Goal: Download file/media

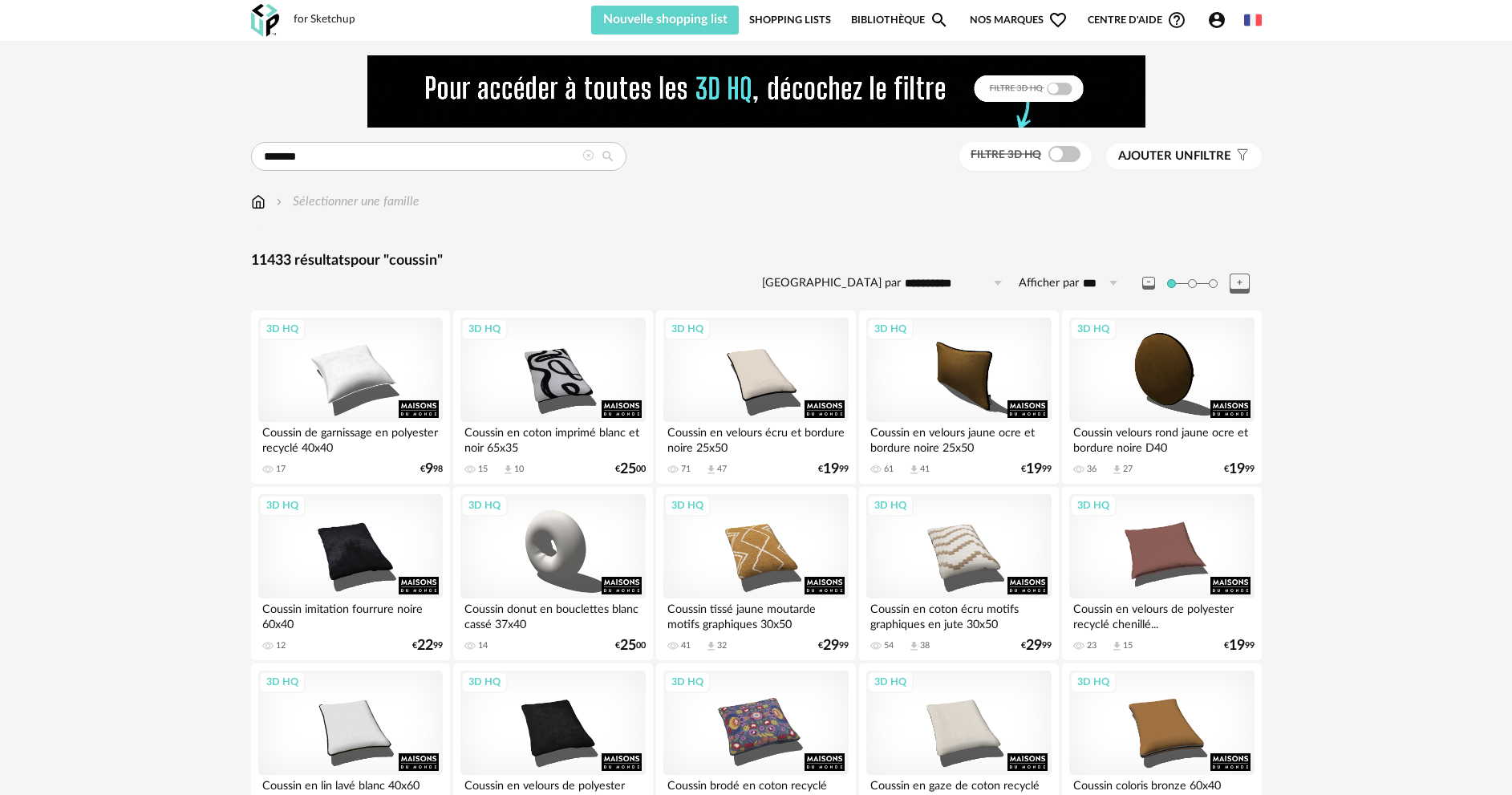
click at [1057, 157] on span at bounding box center [1064, 154] width 32 height 16
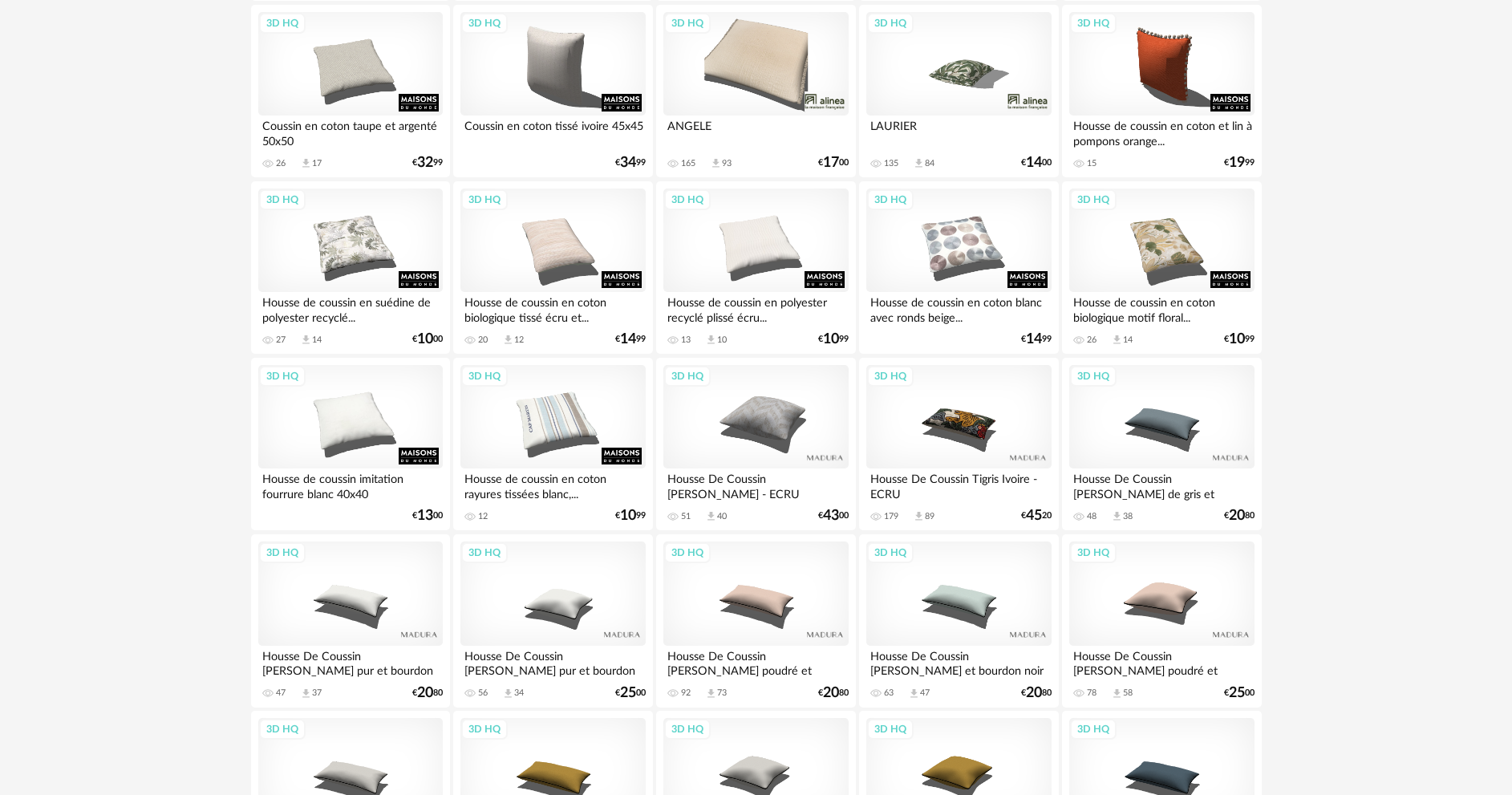
scroll to position [3152, 0]
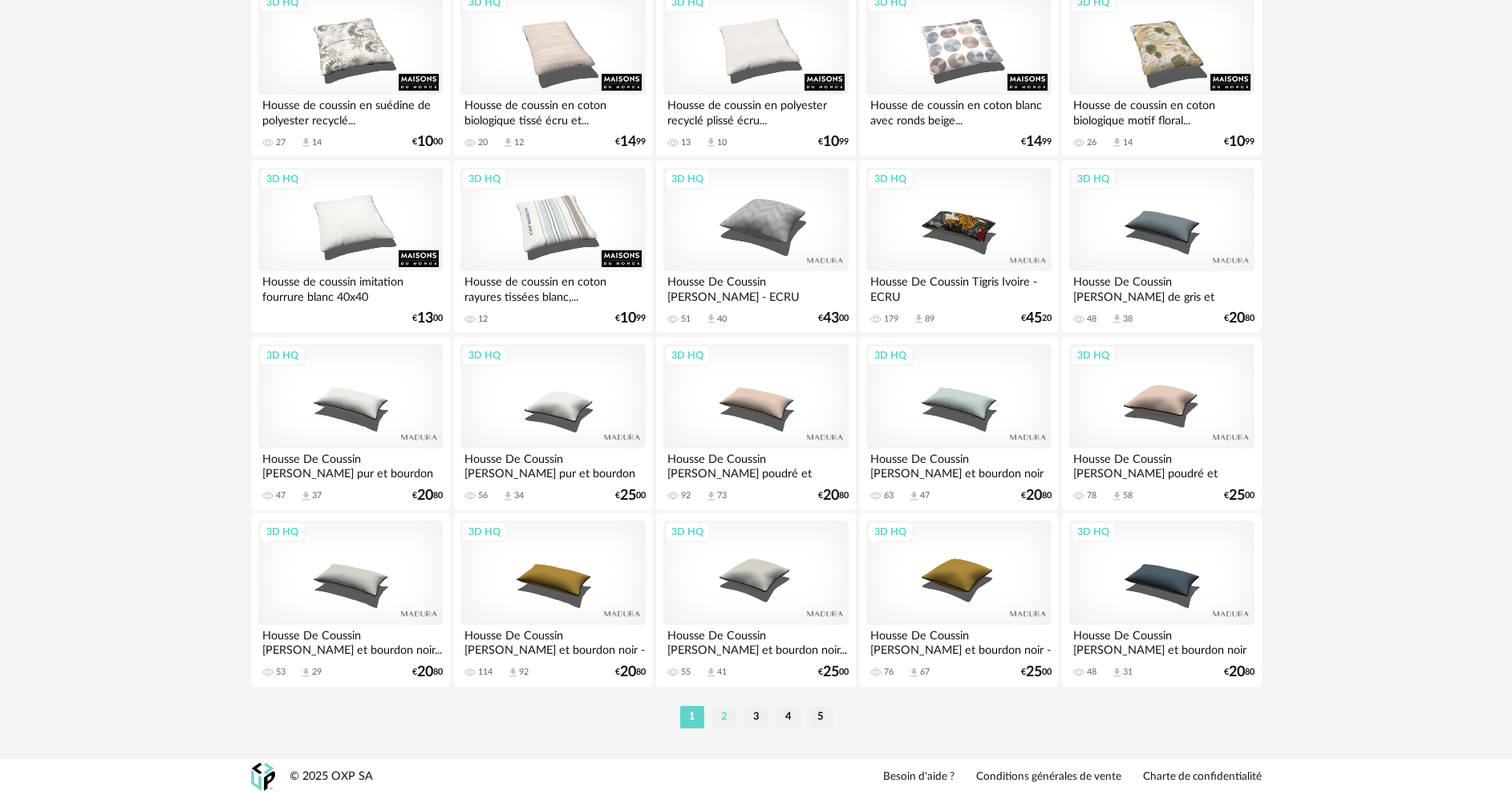
click at [720, 719] on li "2" at bounding box center [724, 717] width 24 height 23
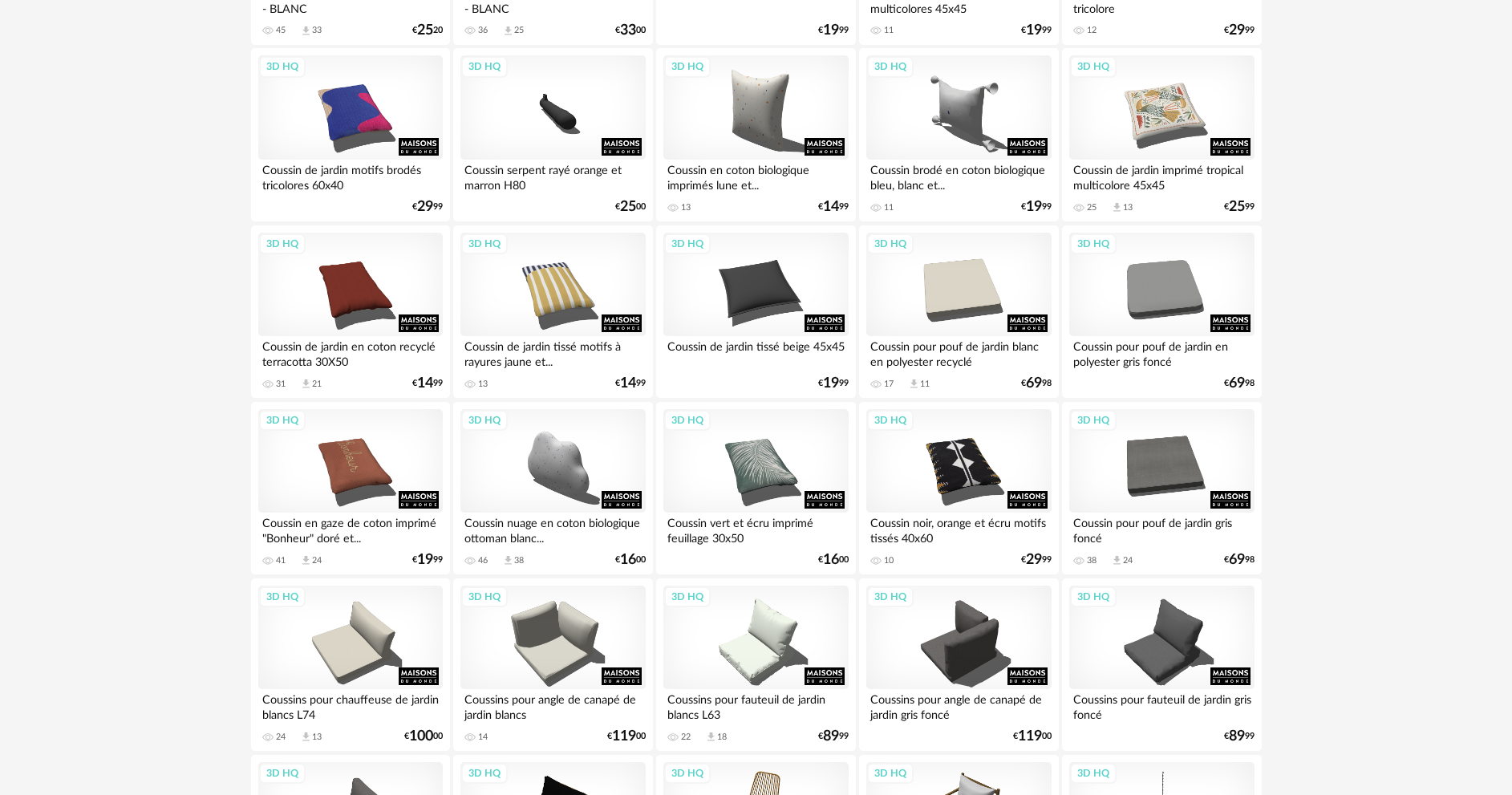
scroll to position [802, 0]
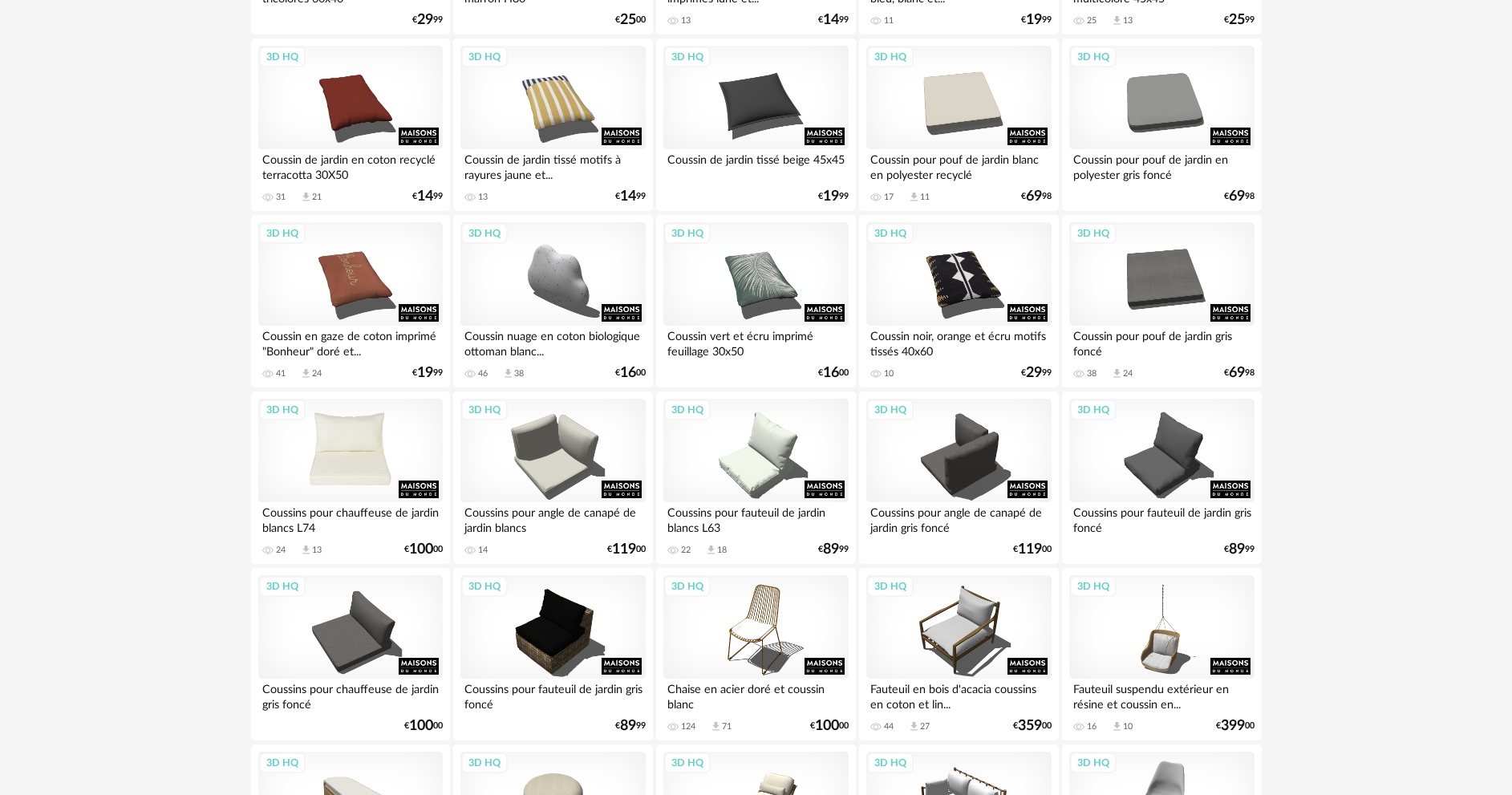
click at [345, 456] on div "3D HQ" at bounding box center [351, 451] width 185 height 105
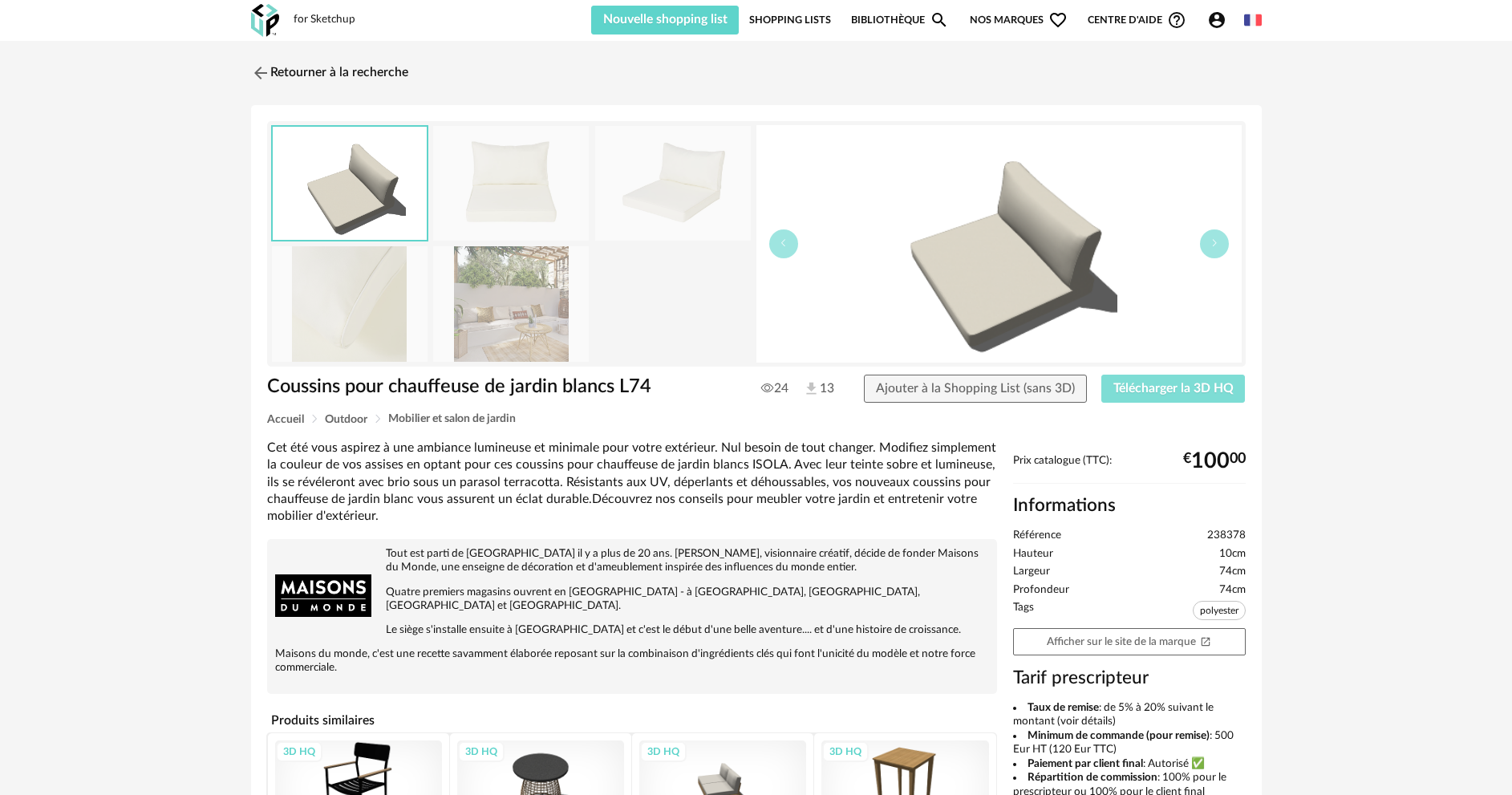
click at [1205, 388] on span "Télécharger la 3D HQ" at bounding box center [1174, 388] width 120 height 13
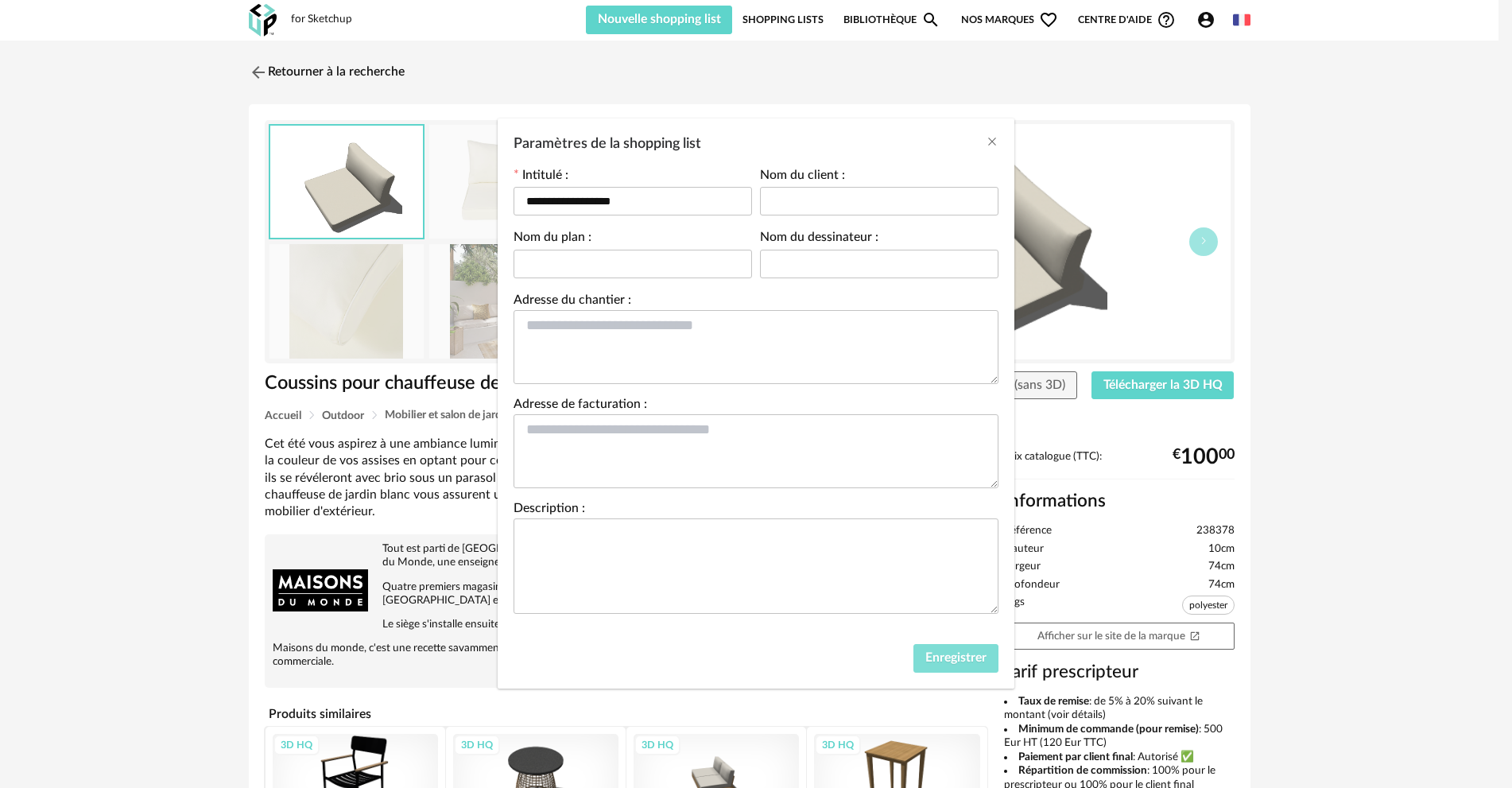
click at [945, 653] on span "Enregistrer" at bounding box center [956, 657] width 61 height 13
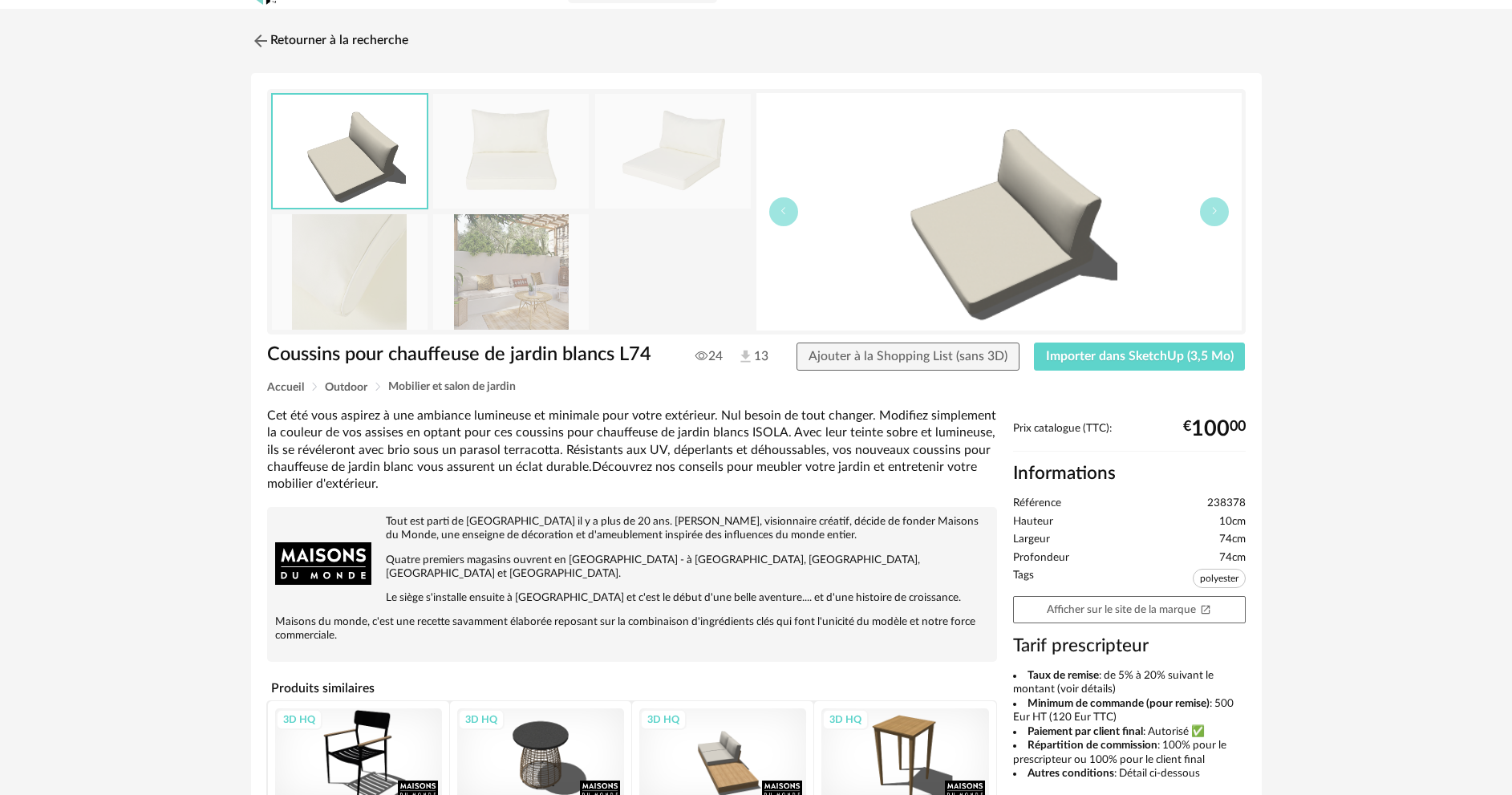
scroll to position [17, 0]
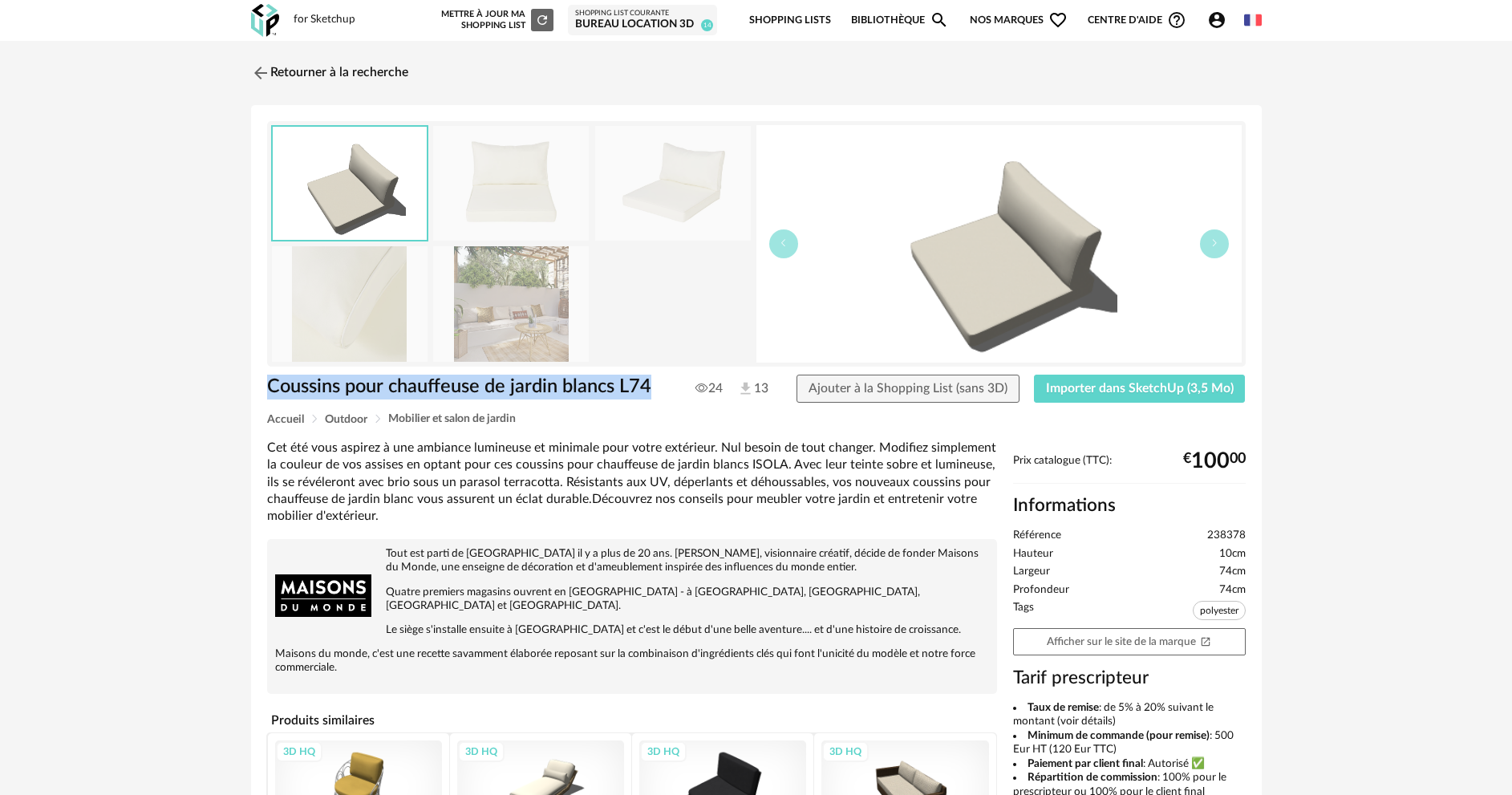
drag, startPoint x: 267, startPoint y: 386, endPoint x: 649, endPoint y: 387, distance: 382.0
click at [649, 387] on h1 "Coussins pour chauffeuse de jardin blancs L74" at bounding box center [466, 386] width 399 height 25
copy h1 "Coussins pour chauffeuse de jardin blancs L74"
click at [506, 177] on img at bounding box center [511, 183] width 156 height 115
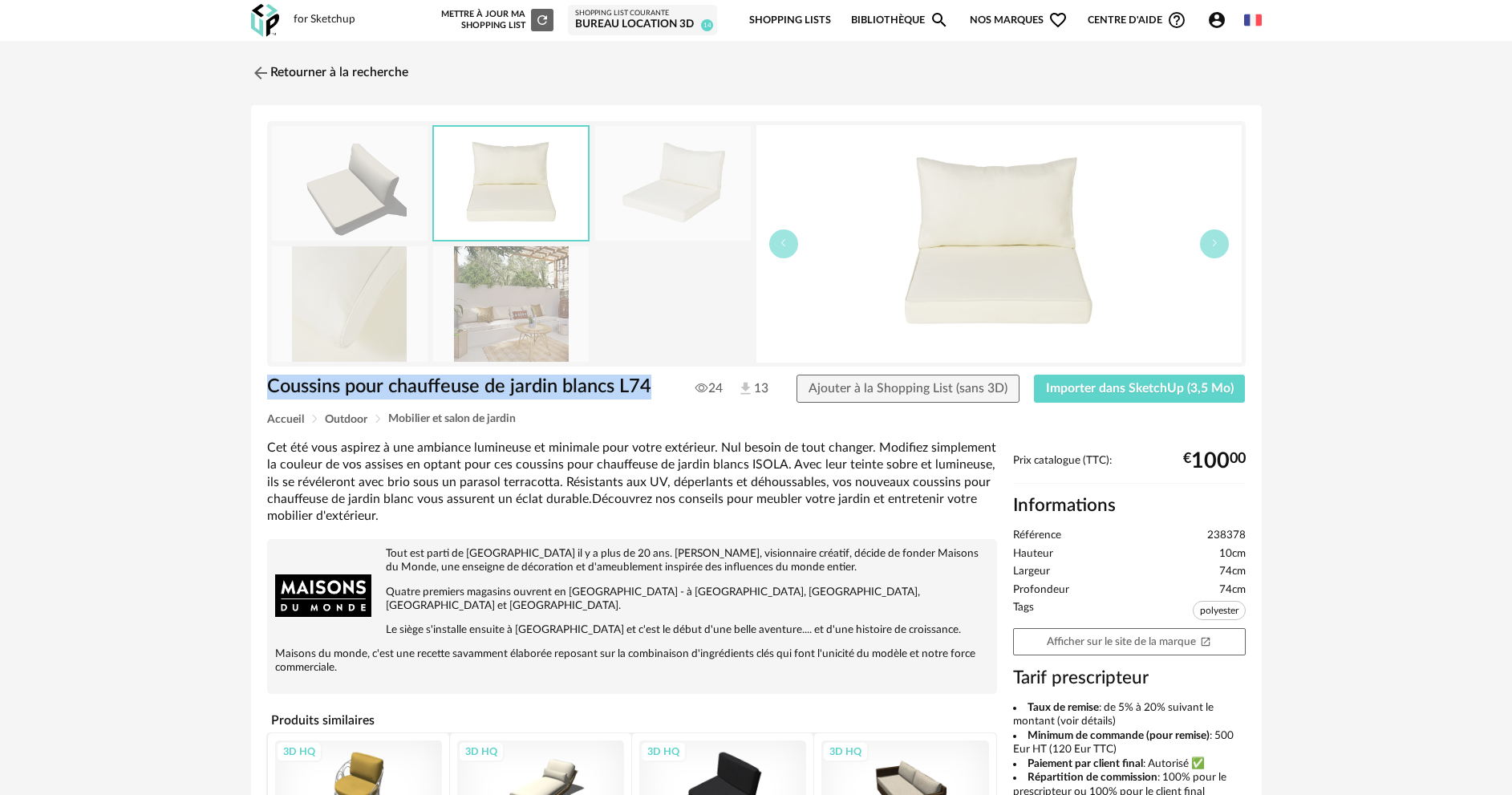
click at [675, 189] on img at bounding box center [673, 183] width 156 height 115
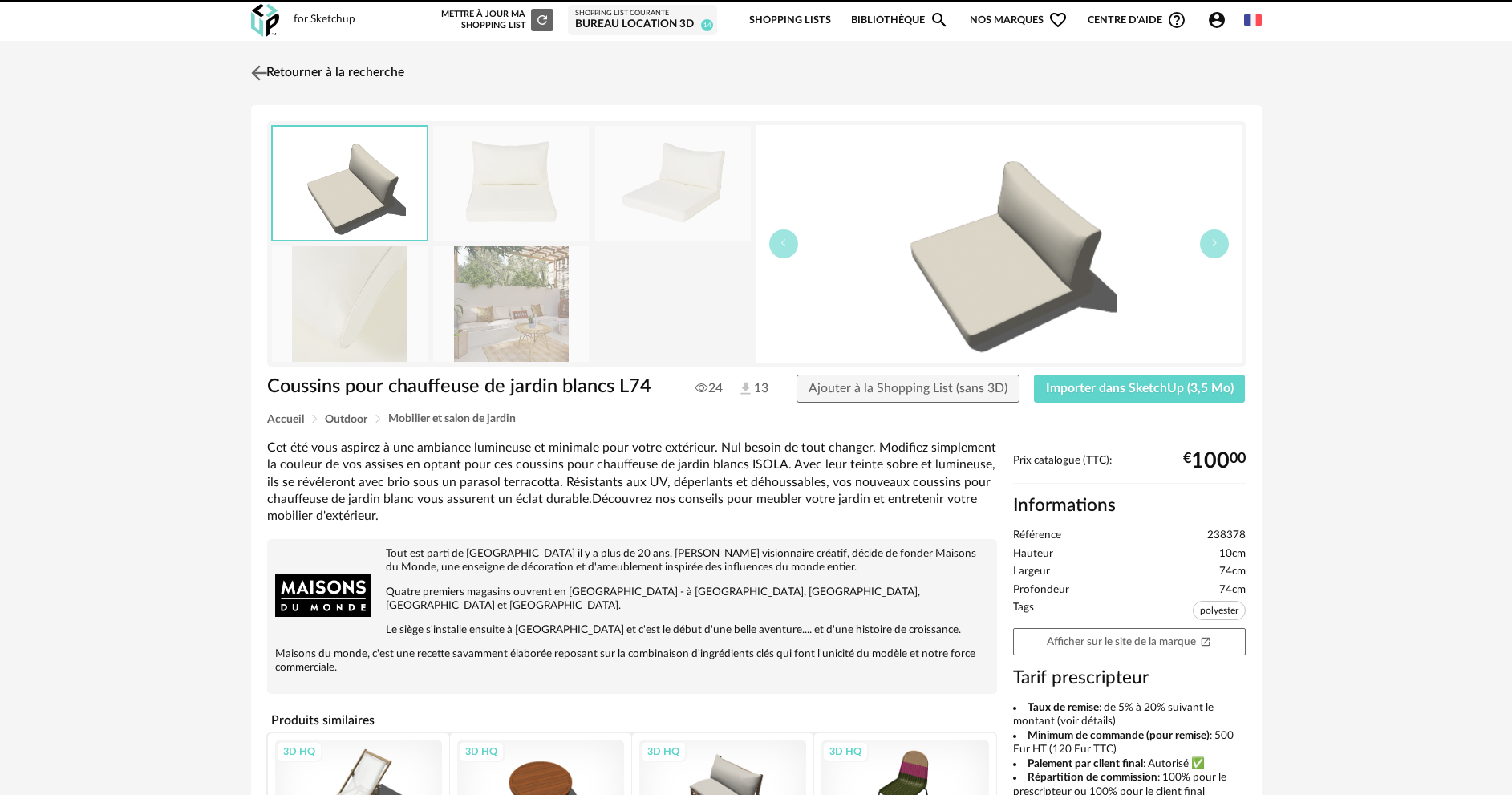
click at [258, 66] on img at bounding box center [259, 73] width 24 height 24
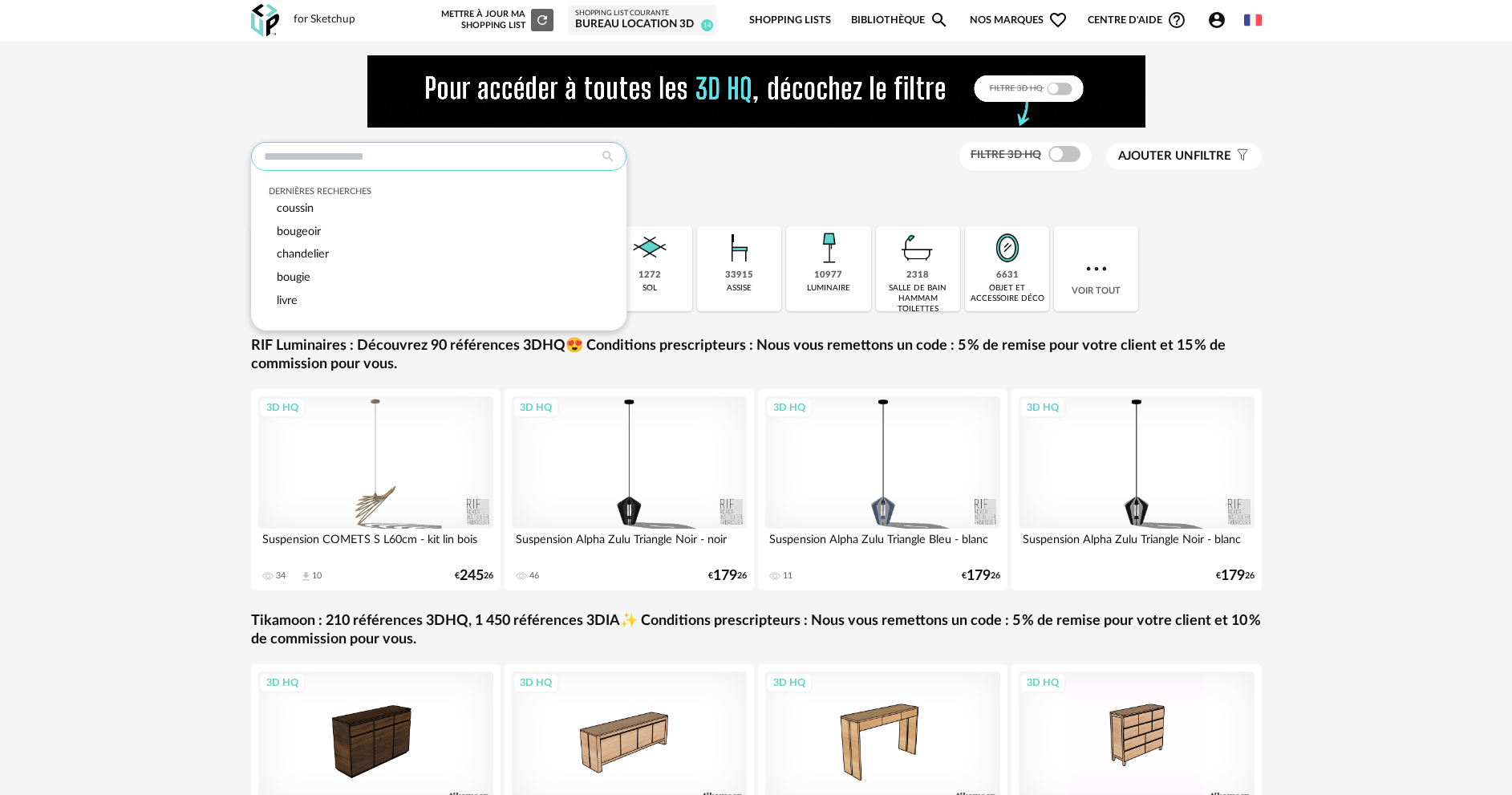
click at [386, 159] on input "text" at bounding box center [439, 157] width 375 height 29
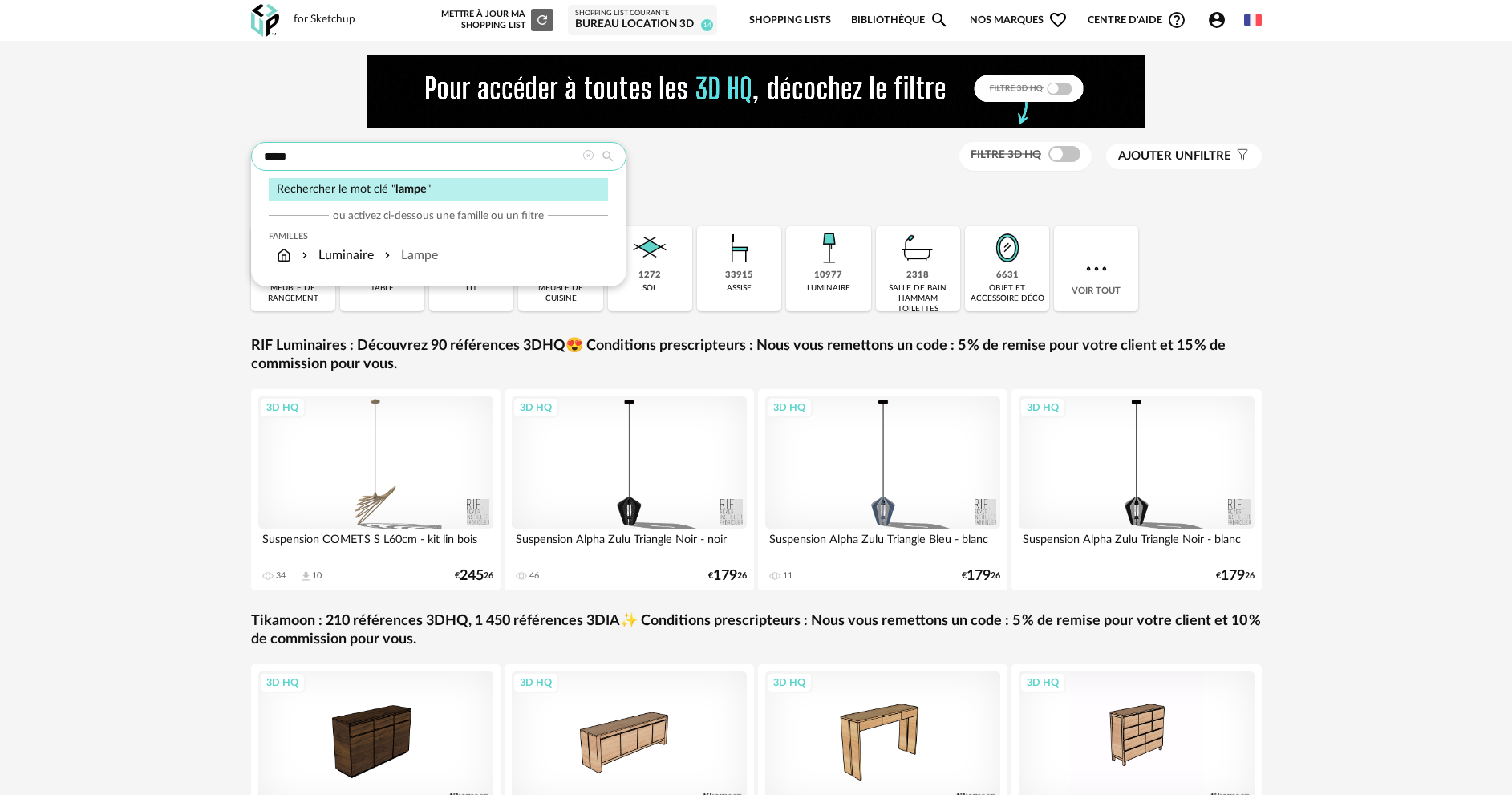
type input "*****"
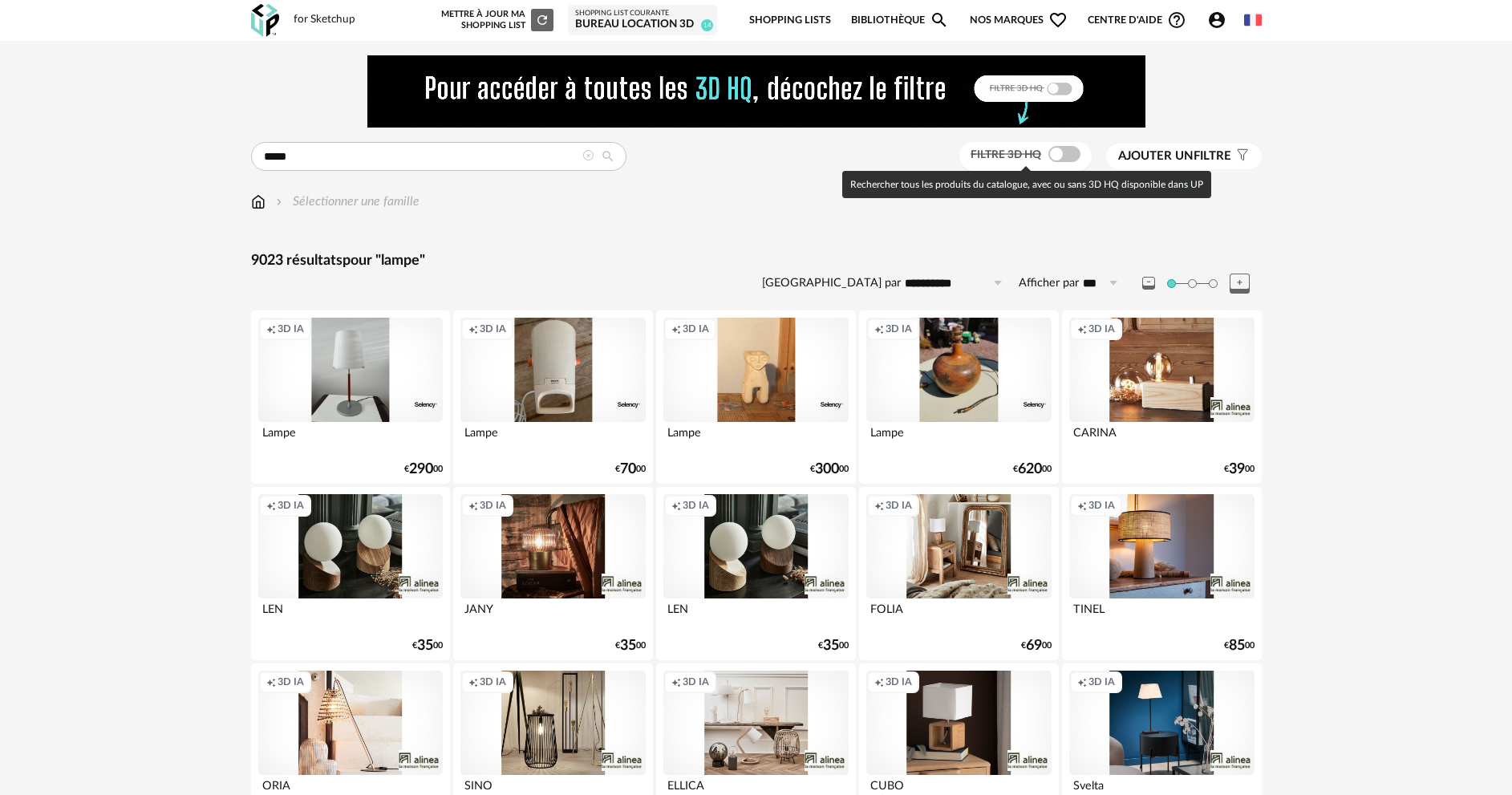
click at [1065, 154] on span at bounding box center [1064, 154] width 32 height 16
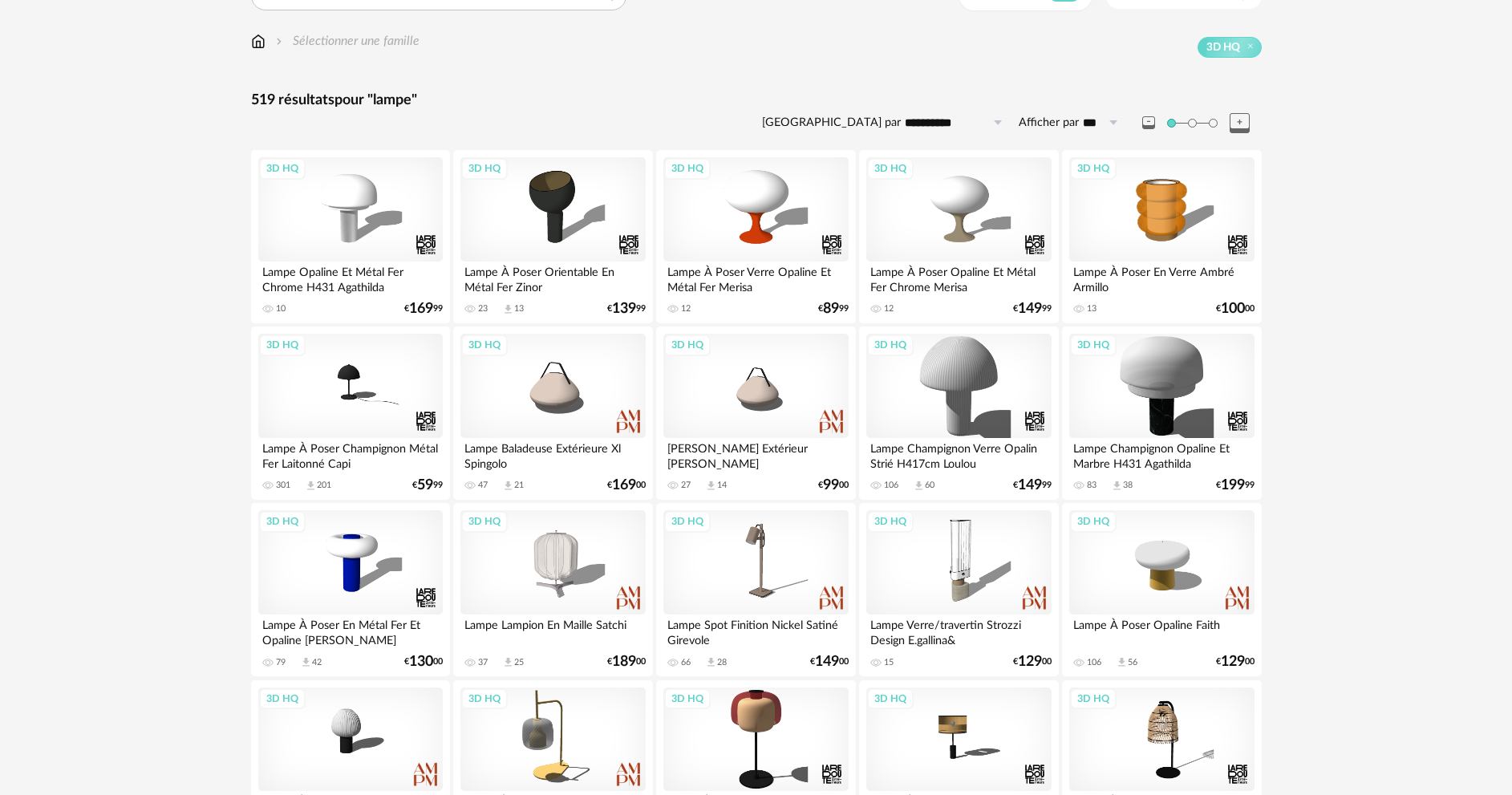
scroll to position [562, 0]
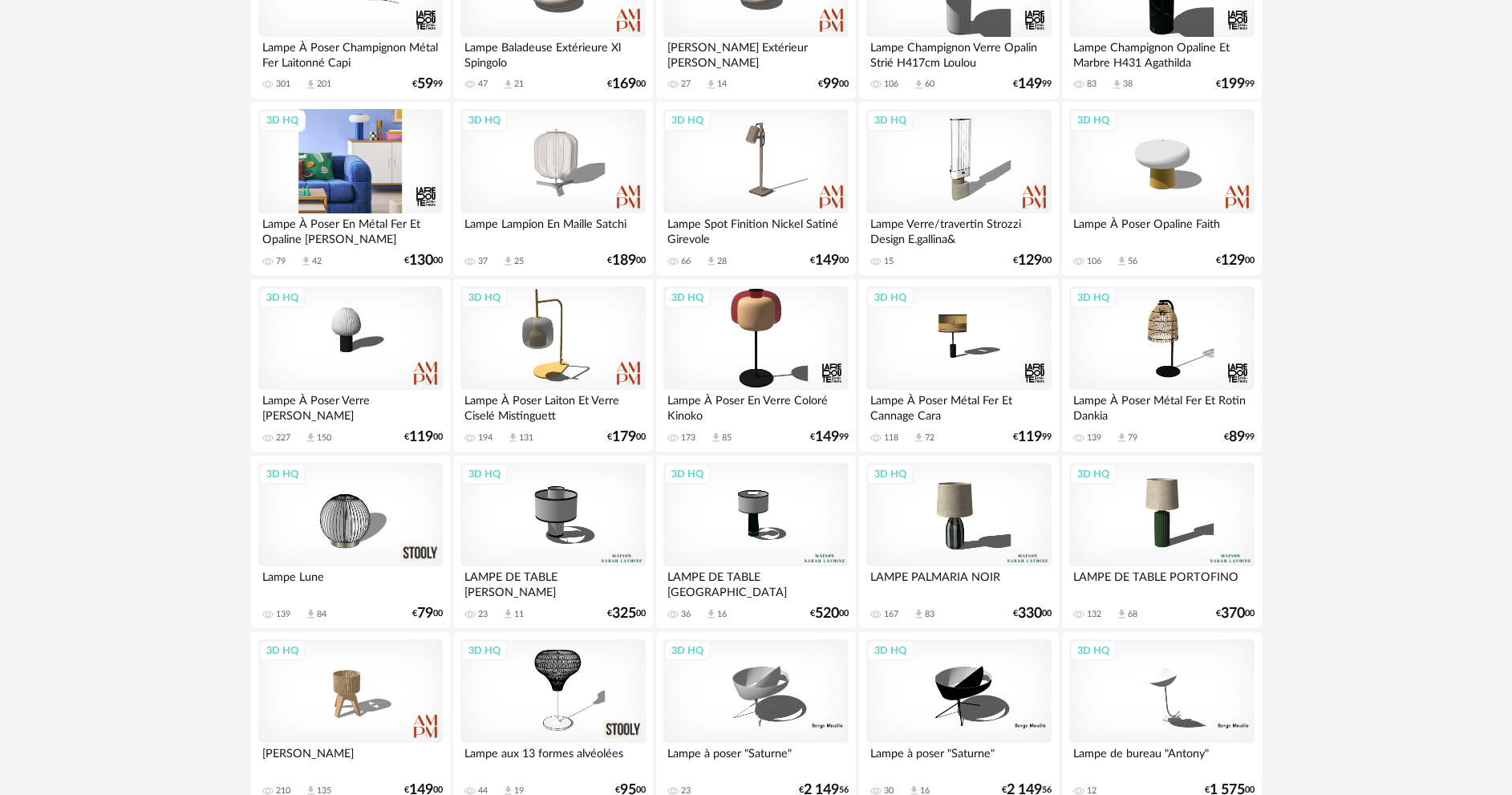
click at [340, 172] on div "3D HQ" at bounding box center [351, 161] width 185 height 105
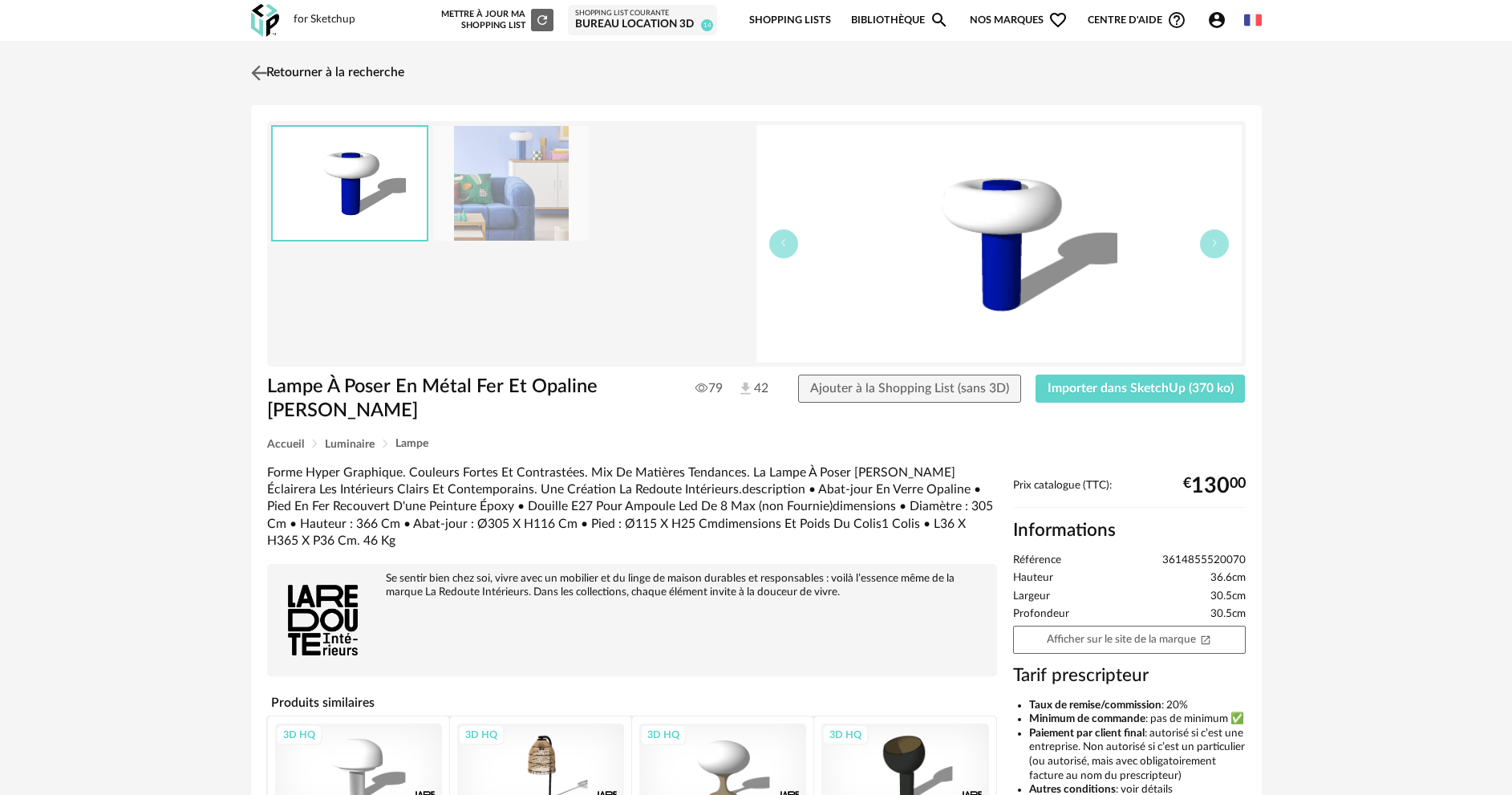
click at [255, 71] on img at bounding box center [259, 73] width 24 height 24
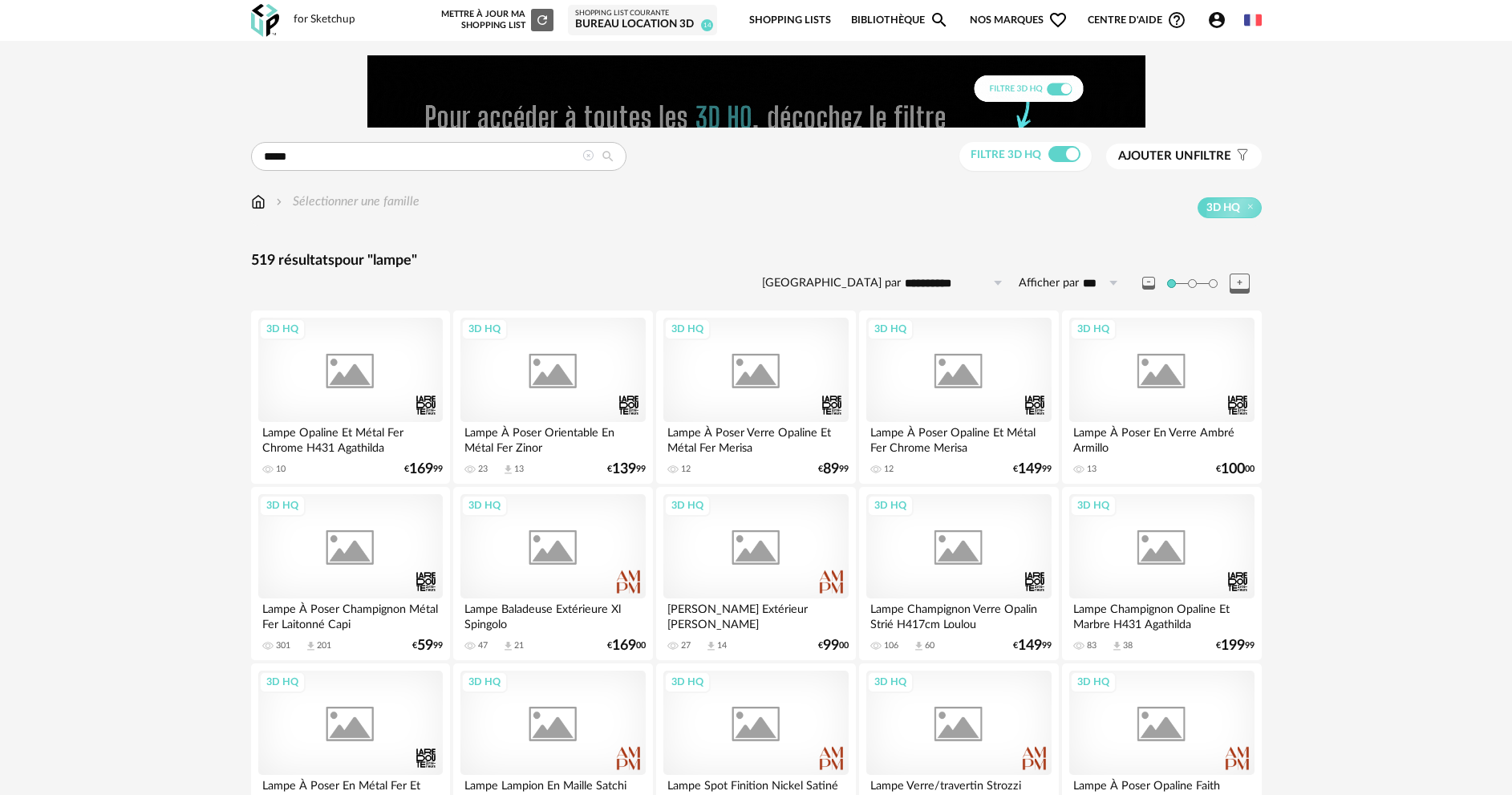
scroll to position [562, 0]
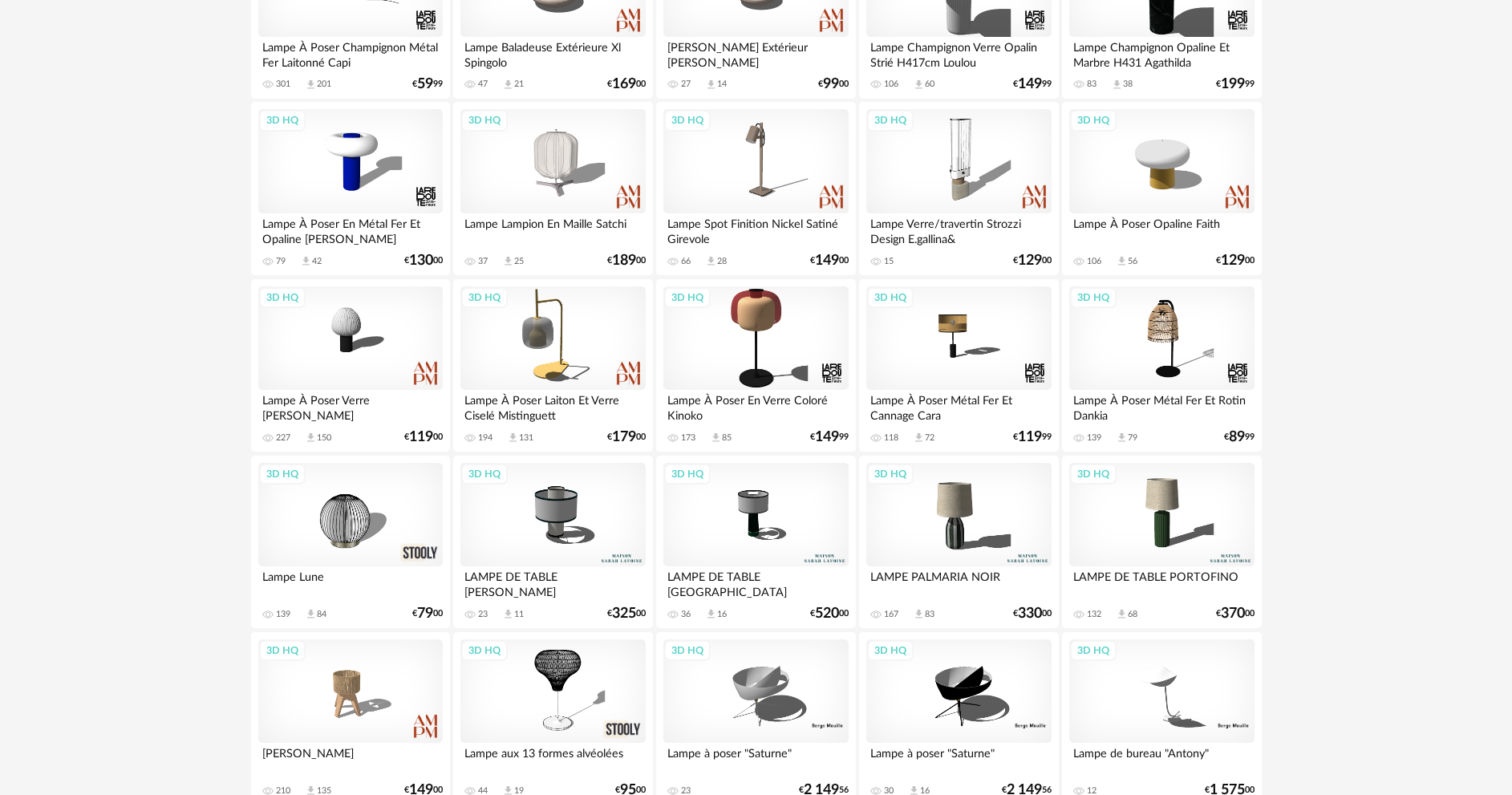
click at [945, 514] on div "3D HQ" at bounding box center [958, 515] width 185 height 105
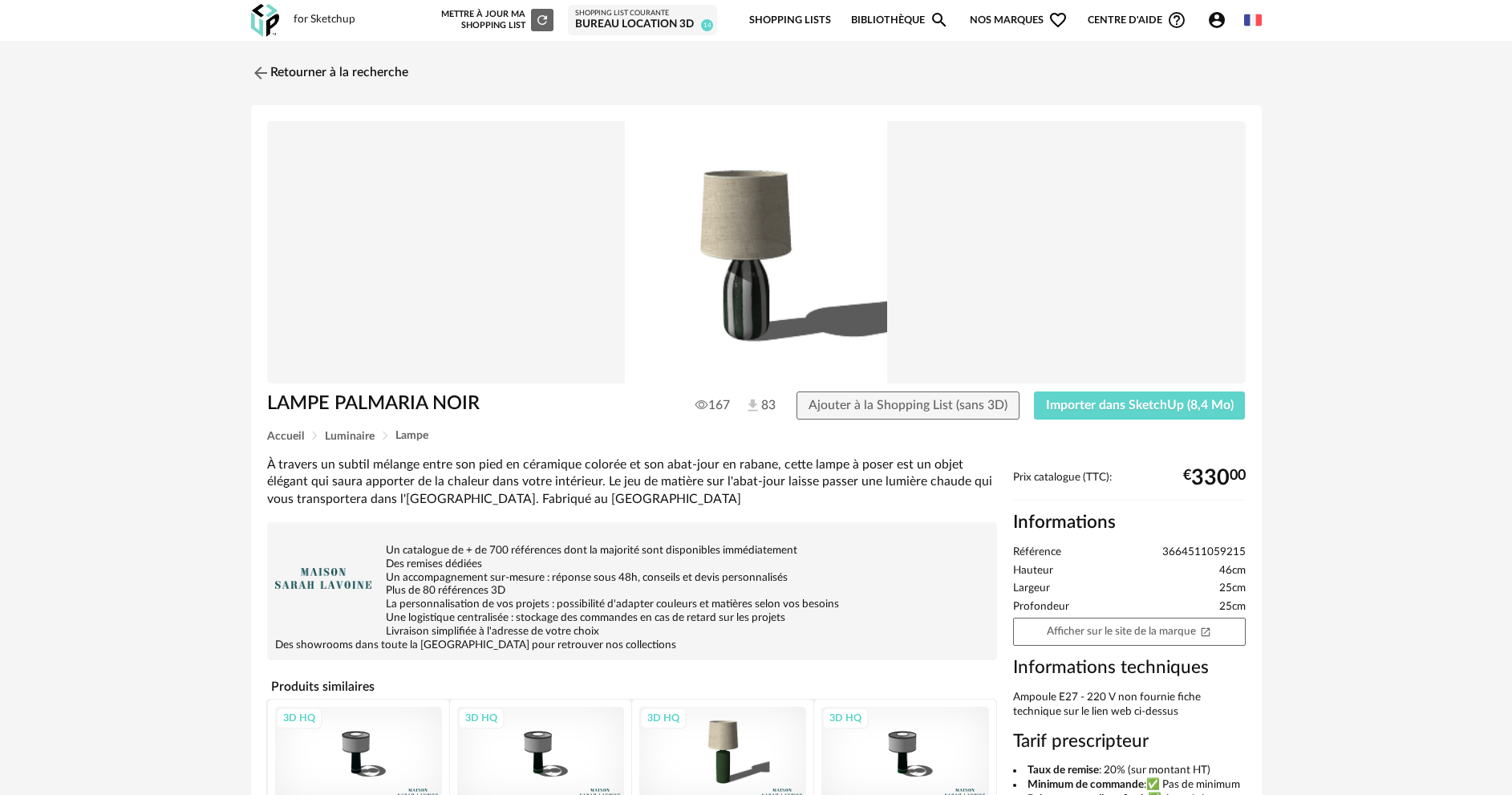
click at [1131, 387] on div "LAMPE PALMARIA NOIR 167 83 Ajouter à la Shopping List (sans 3D) Importer dans S…" at bounding box center [757, 513] width 1011 height 816
click at [1139, 397] on button "Importer dans SketchUp (8,4 Mo)" at bounding box center [1139, 406] width 212 height 29
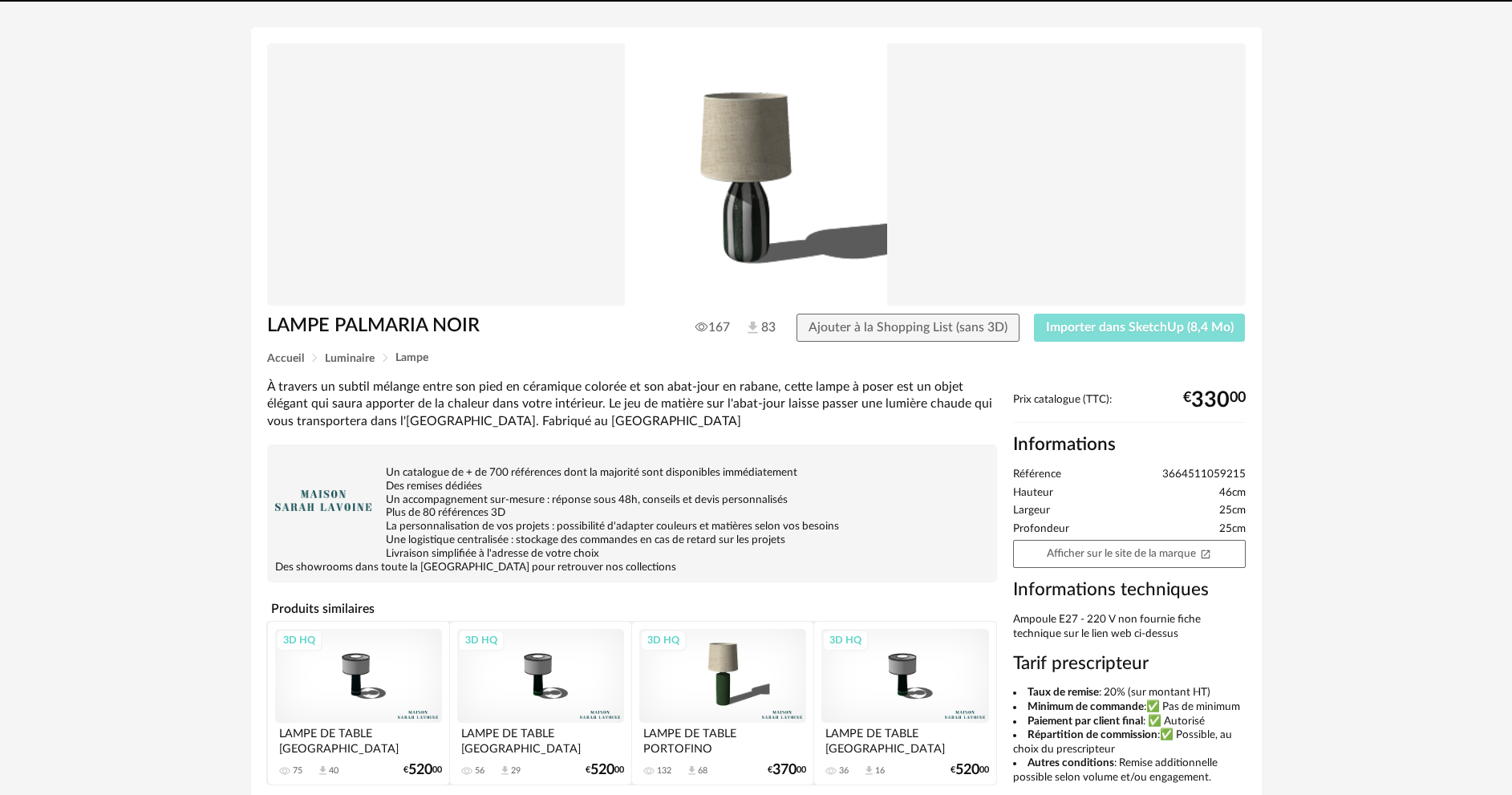
scroll to position [191, 0]
